Goal: Book appointment/travel/reservation

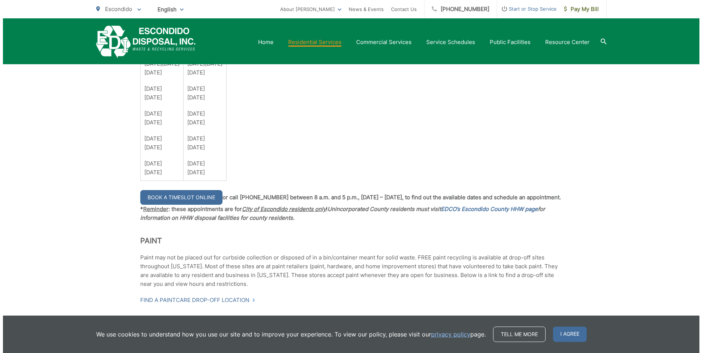
scroll to position [588, 0]
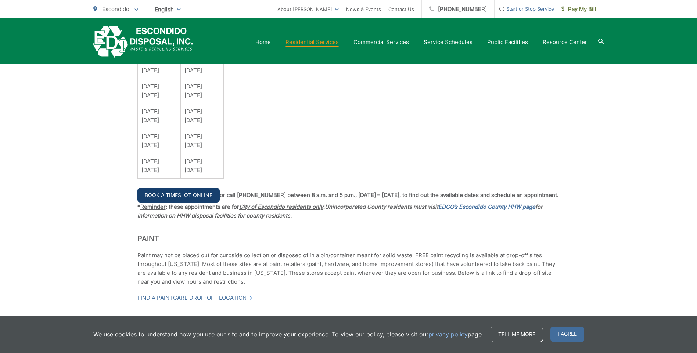
click at [173, 194] on link "Book a Timeslot Online" at bounding box center [178, 195] width 82 height 15
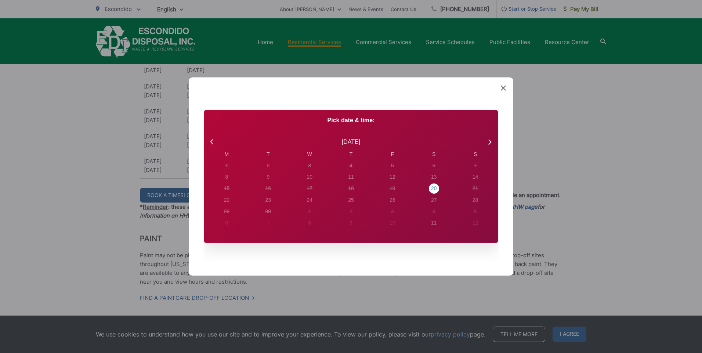
click at [228, 170] on div "20" at bounding box center [227, 166] width 3 height 8
radio input "true"
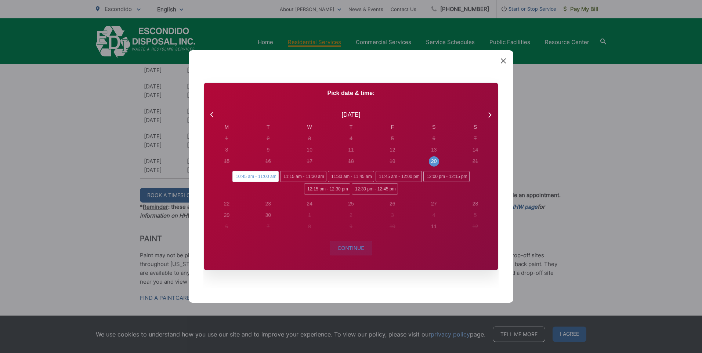
click at [342, 250] on span "Continue" at bounding box center [351, 248] width 27 height 6
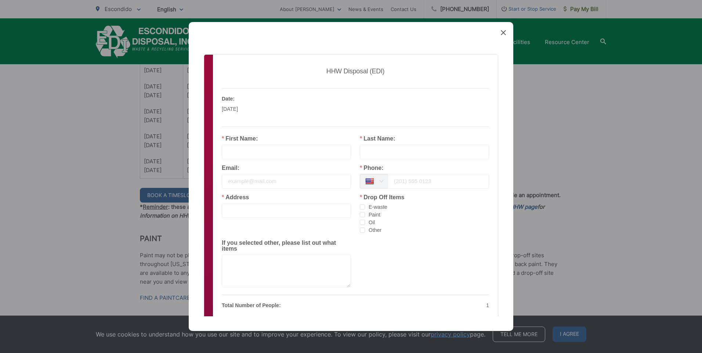
click at [229, 150] on input "text" at bounding box center [286, 152] width 129 height 15
type input "Howard"
type input "Irwin"
type input "howardirwin@hotmail.com"
type input "709 Cody Ln"
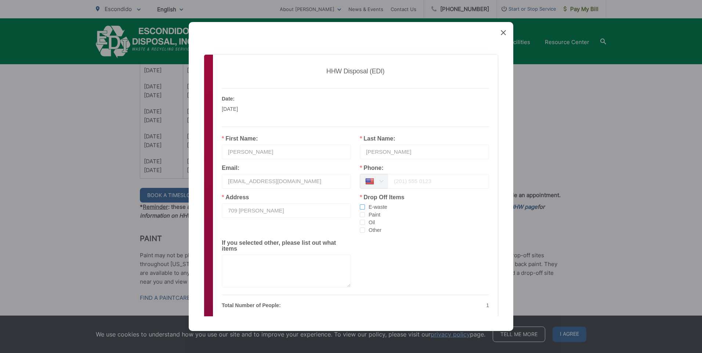
click at [360, 206] on span "checkbox-group" at bounding box center [362, 207] width 5 height 5
click at [365, 205] on input "E-waste" at bounding box center [365, 205] width 0 height 0
click at [360, 229] on span "checkbox-group" at bounding box center [362, 230] width 5 height 5
click at [365, 228] on input "Other" at bounding box center [365, 228] width 0 height 0
click at [388, 179] on input "tel" at bounding box center [438, 181] width 101 height 15
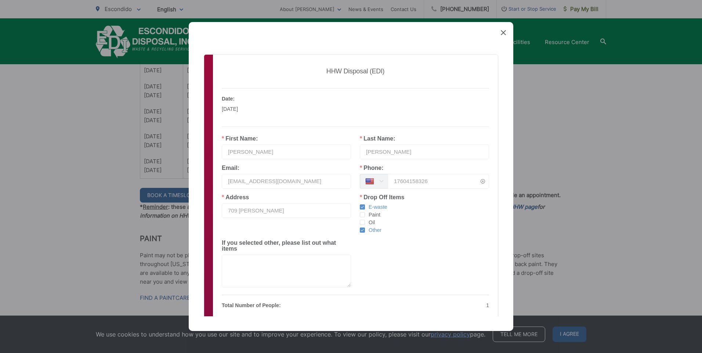
click at [393, 181] on input "17604158326" at bounding box center [438, 181] width 101 height 15
type input "7604158326"
click at [267, 211] on input "709 Cody Ln" at bounding box center [286, 210] width 129 height 15
click at [264, 215] on input "709 Cody Ln" at bounding box center [286, 210] width 129 height 15
type input "709 Cody Ln, Escondido, CA 92025"
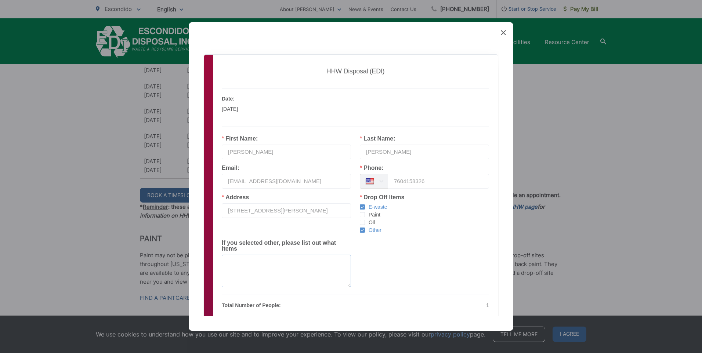
click at [233, 255] on textarea at bounding box center [286, 271] width 129 height 33
type textarea "Batteries neon tube"
click at [335, 312] on div "Sorry, there was an error processing your payment. Please try again later. HHW …" at bounding box center [355, 202] width 273 height 276
click at [368, 310] on div "Sorry, there was an error processing your payment. Please try again later. HHW …" at bounding box center [355, 202] width 273 height 276
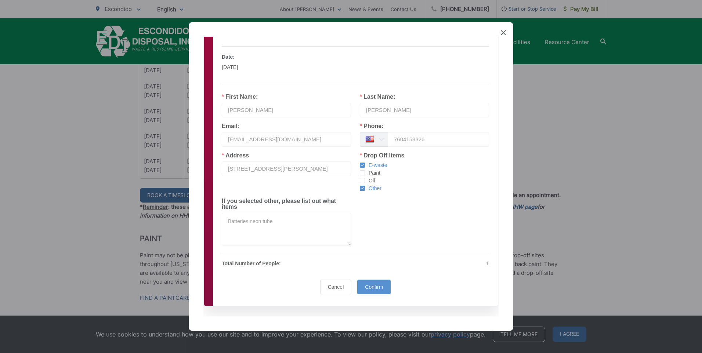
scroll to position [44, 0]
click at [252, 242] on div "If you selected other, please list out what items Batteries neon tube" at bounding box center [286, 223] width 138 height 53
click at [369, 282] on span "Confirm" at bounding box center [374, 285] width 18 height 6
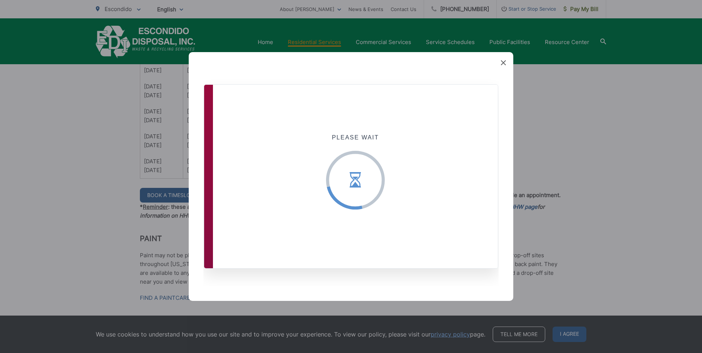
scroll to position [0, 0]
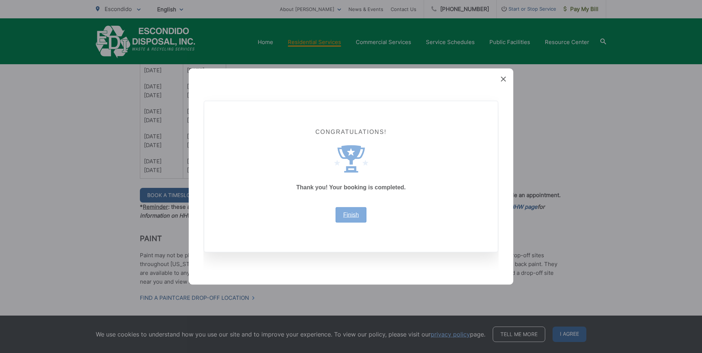
click at [353, 216] on link "Finish" at bounding box center [351, 215] width 16 height 6
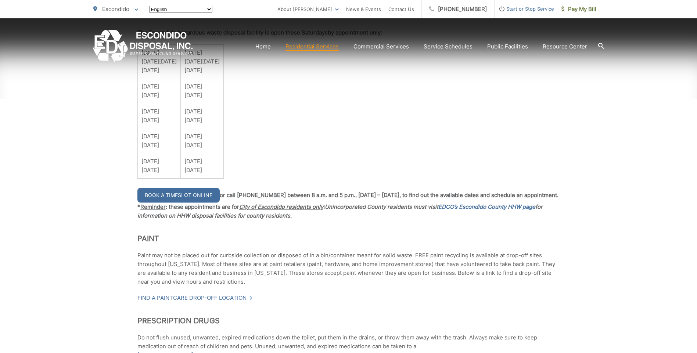
scroll to position [588, 0]
